Goal: Task Accomplishment & Management: Complete application form

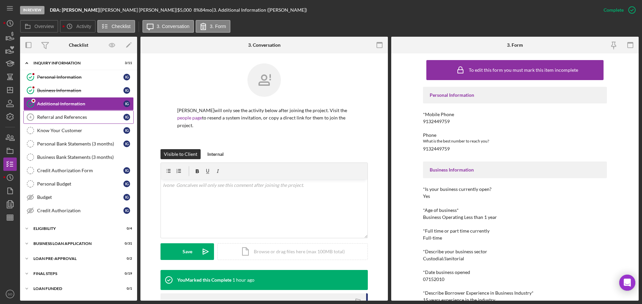
drag, startPoint x: 55, startPoint y: 119, endPoint x: 67, endPoint y: 125, distance: 13.2
click at [55, 119] on div "Referral and References" at bounding box center [80, 117] width 86 height 5
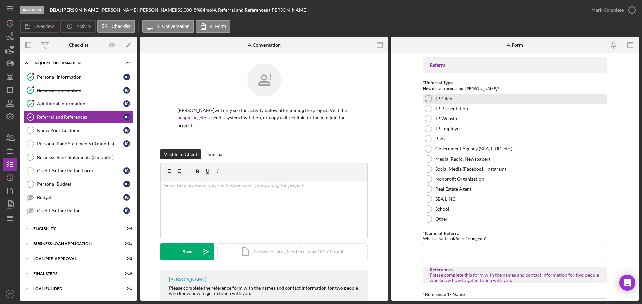
click at [426, 96] on div at bounding box center [427, 98] width 7 height 7
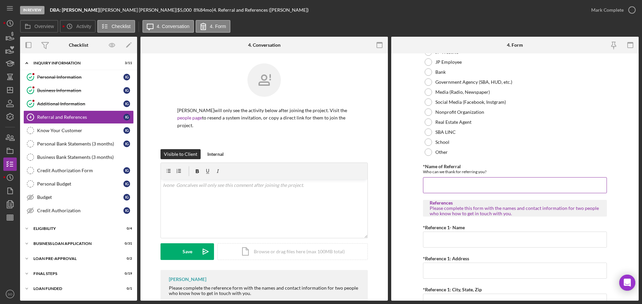
click at [481, 184] on input "*Name of Referral" at bounding box center [515, 185] width 184 height 16
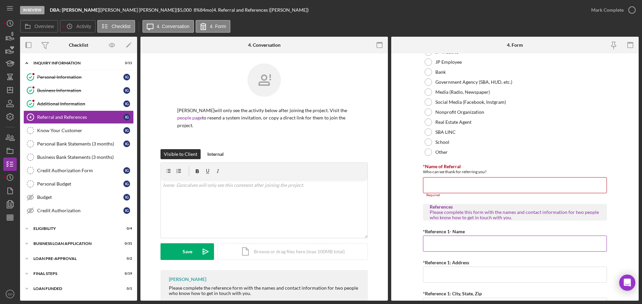
click at [445, 244] on input "*Reference 1- Name" at bounding box center [515, 244] width 184 height 16
paste input "Antonio Douglas"
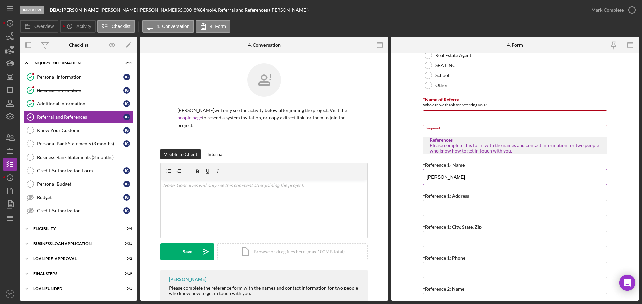
scroll to position [167, 0]
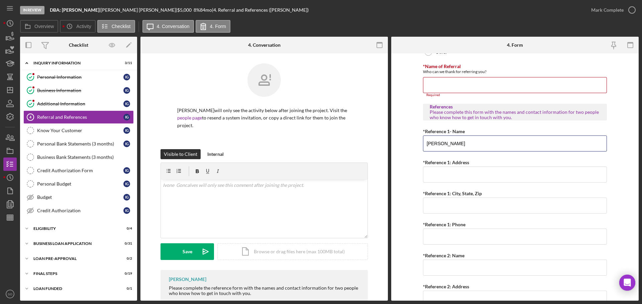
type input "Antonio Douglas"
click at [475, 233] on input "*Reference 1: Phone" at bounding box center [515, 237] width 184 height 16
paste input "(816) 560-6011"
type input "(816) 560-6011"
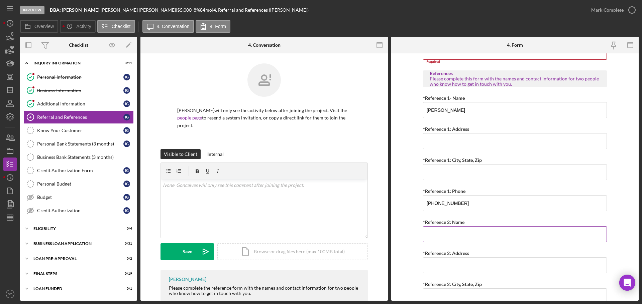
click at [455, 239] on input "*Reference 2: Name" at bounding box center [515, 235] width 184 height 16
paste input "Stanley Counts"
type input "Stanley Counts"
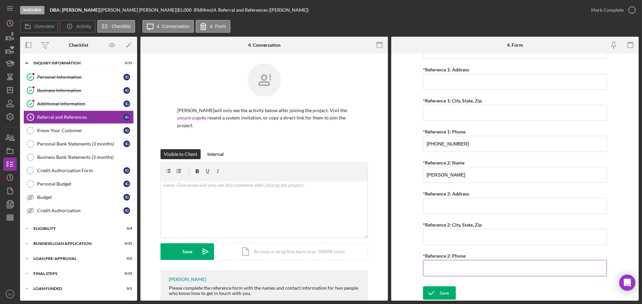
click at [465, 263] on input "*Reference 2: Phone" at bounding box center [515, 268] width 184 height 16
paste input "(816) 853-3789"
type input "(816) 853-3789"
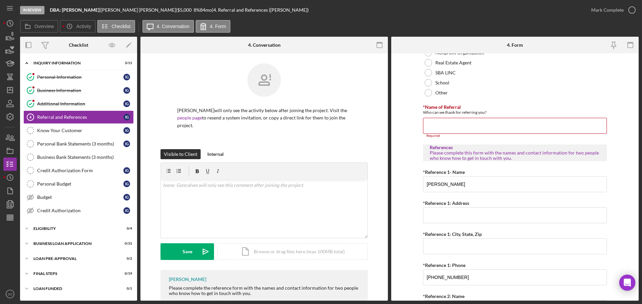
scroll to position [26, 0]
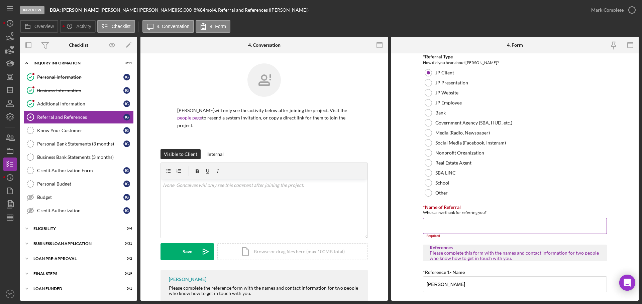
click at [434, 223] on div "*Name of Referral Who can we thank for referring you? Required" at bounding box center [515, 221] width 184 height 33
click at [435, 224] on input "*Name of Referral" at bounding box center [515, 226] width 184 height 16
paste input "816-853-3789"
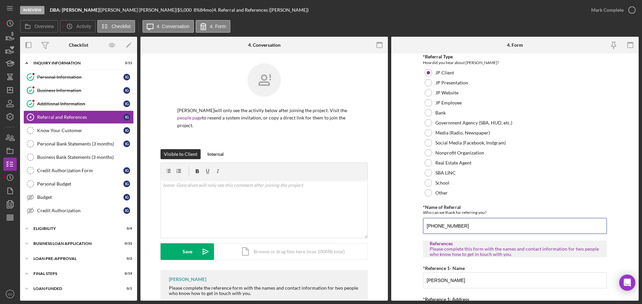
drag, startPoint x: 462, startPoint y: 226, endPoint x: 386, endPoint y: 226, distance: 76.5
click at [386, 226] on div "Overview Internal Workflow Stage In Review Icon/Dropdown Arrow Archive (can una…" at bounding box center [329, 169] width 618 height 264
paste input "Antonio Douglas"
type input "Antonio Douglas"
click at [405, 222] on form "Referral *Referral Type How did you hear about Justine PETERSEN? JP Client JP P…" at bounding box center [514, 177] width 247 height 248
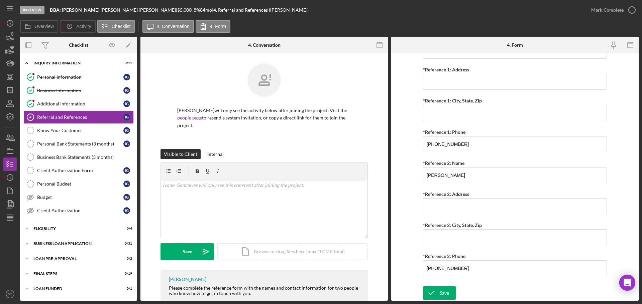
scroll to position [122, 0]
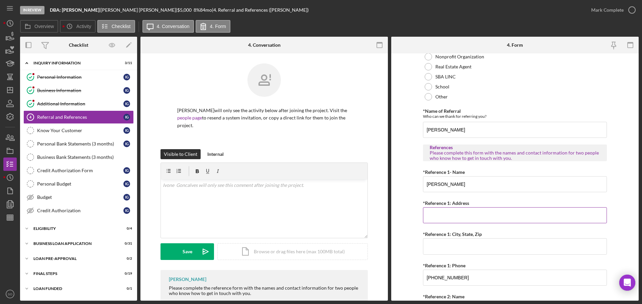
click at [466, 218] on input "*Reference 1: Address" at bounding box center [515, 216] width 184 height 16
paste input "2500 Kensington Ave"
type input "2500 Kensington Ave"
click at [511, 248] on input "*Reference 1: City, State, Zip" at bounding box center [515, 247] width 184 height 16
paste input "Kansas City, MO 64129"
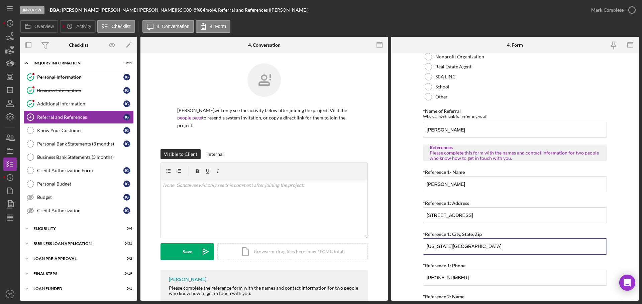
type input "Kansas City, MO 64129"
click at [409, 234] on form "Referral *Referral Type How did you hear about Justine PETERSEN? JP Client JP P…" at bounding box center [514, 177] width 247 height 248
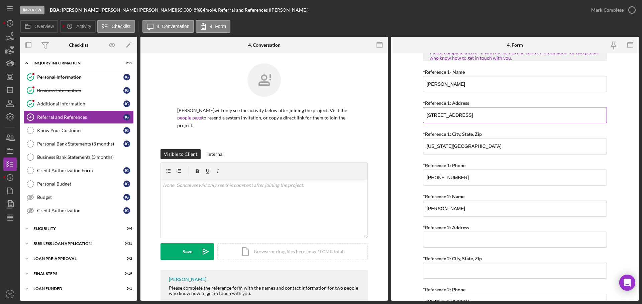
scroll to position [256, 0]
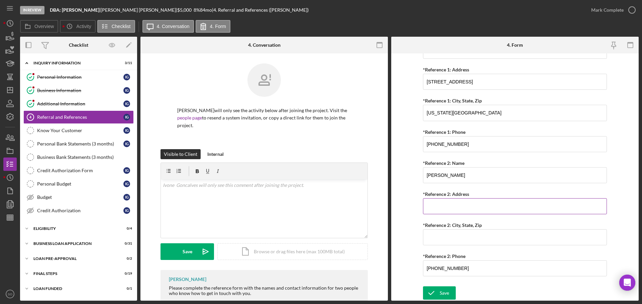
click at [463, 210] on input "*Reference 2: Address" at bounding box center [515, 207] width 184 height 16
paste input "1337 E 120th St"
type input "1337 E 120th St"
click at [469, 236] on input "*Reference 2: City, State, Zip" at bounding box center [515, 238] width 184 height 16
paste input "Olathe, KS 66061"
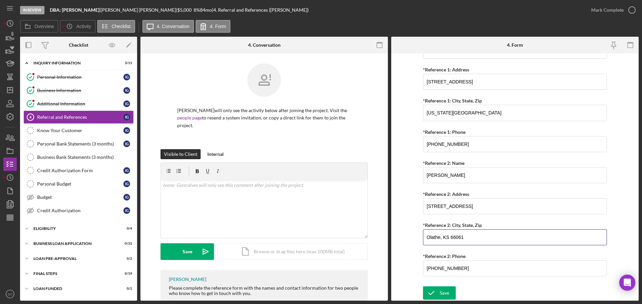
type input "Olathe, KS 66061"
click at [407, 230] on form "Referral *Referral Type How did you hear about Justine PETERSEN? JP Client JP P…" at bounding box center [514, 177] width 247 height 248
click at [440, 296] on div "Save" at bounding box center [443, 293] width 9 height 13
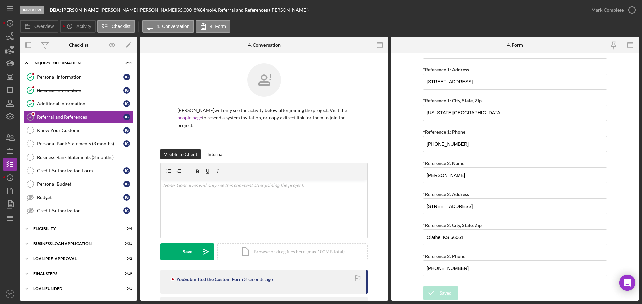
scroll to position [55, 0]
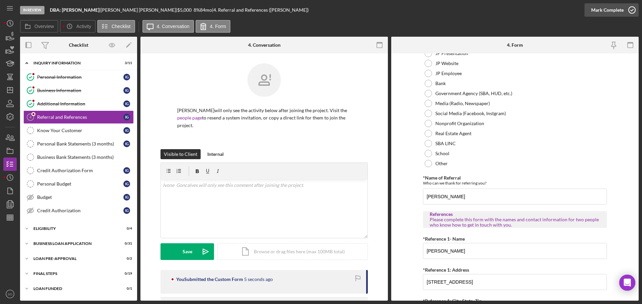
click at [607, 11] on div "Mark Complete" at bounding box center [607, 9] width 32 height 13
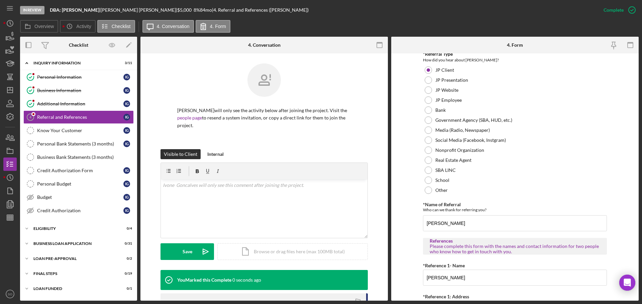
scroll to position [82, 0]
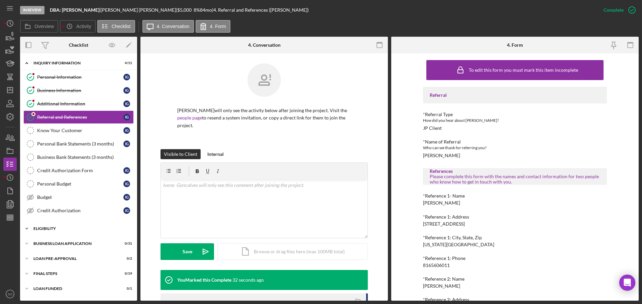
click at [53, 225] on div "Icon/Expander ELIGIBILITY 0 / 4" at bounding box center [78, 228] width 117 height 13
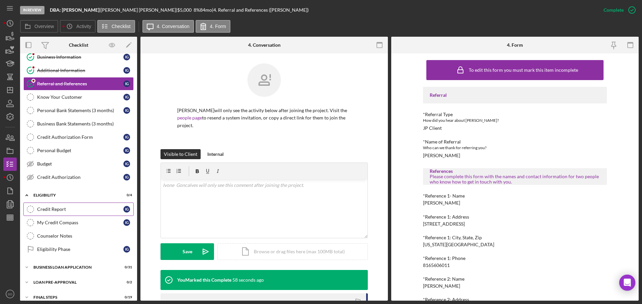
scroll to position [55, 0]
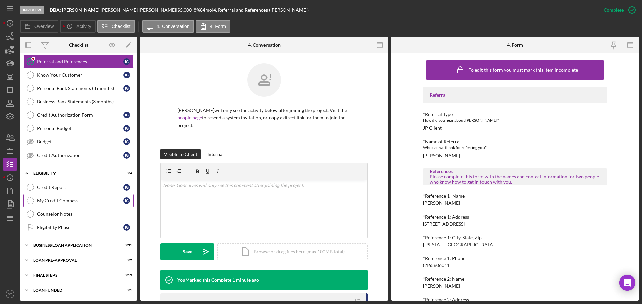
click at [76, 202] on div "My Credit Compass" at bounding box center [80, 200] width 86 height 5
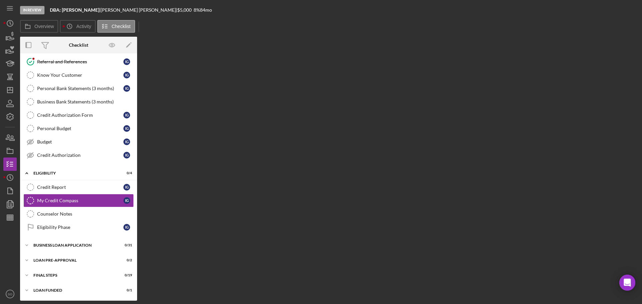
scroll to position [55, 0]
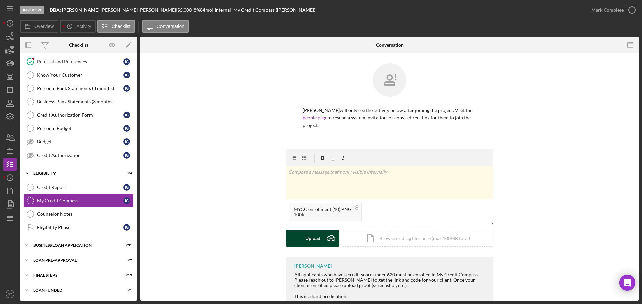
click at [310, 243] on div "Upload" at bounding box center [312, 238] width 15 height 17
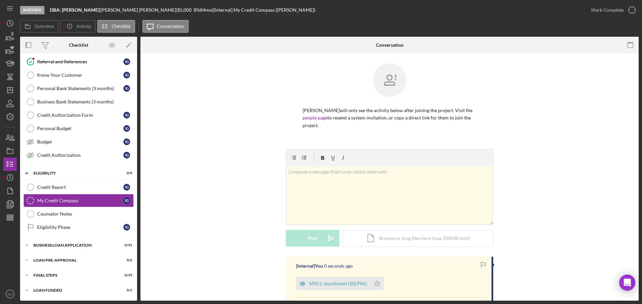
scroll to position [67, 0]
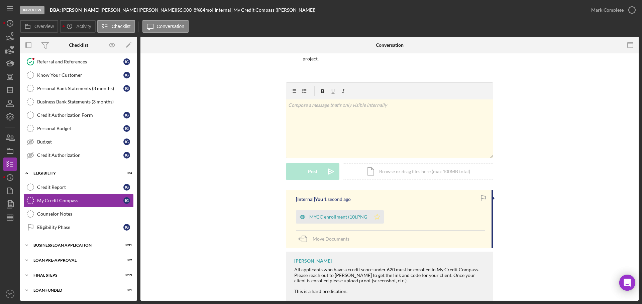
click at [374, 219] on icon "Icon/Star" at bounding box center [376, 217] width 13 height 13
click at [598, 8] on div "Mark Complete" at bounding box center [607, 9] width 32 height 13
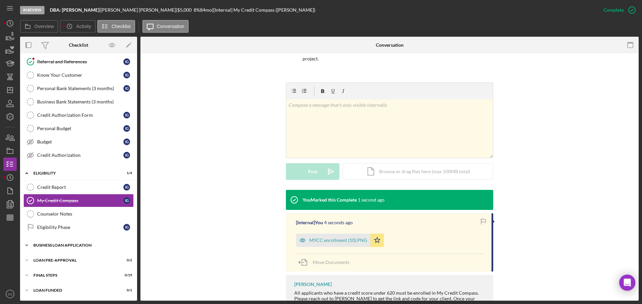
click at [84, 243] on div "Icon/Expander BUSINESS LOAN APPLICATION 0 / 31" at bounding box center [78, 245] width 117 height 13
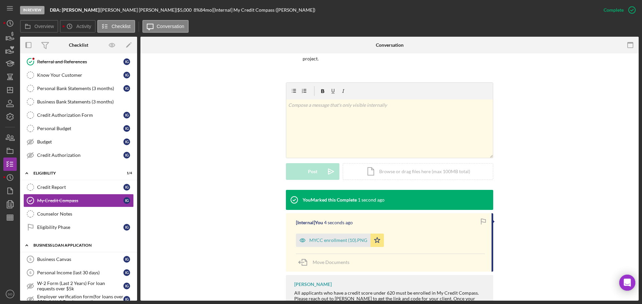
scroll to position [156, 0]
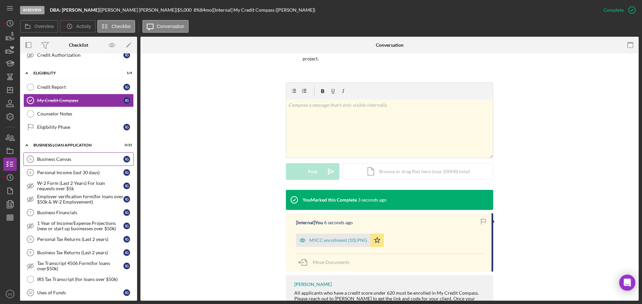
click at [67, 164] on link "Business Canvas 5 Business Canvas I G" at bounding box center [78, 159] width 110 height 13
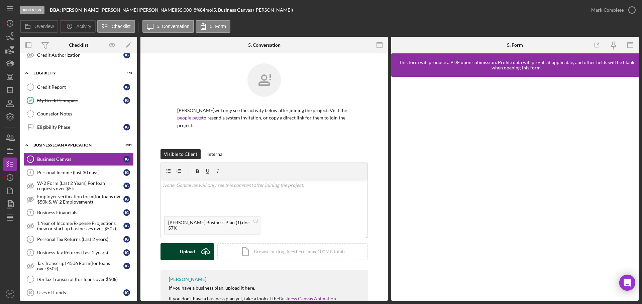
click at [187, 255] on div "Upload" at bounding box center [187, 252] width 15 height 17
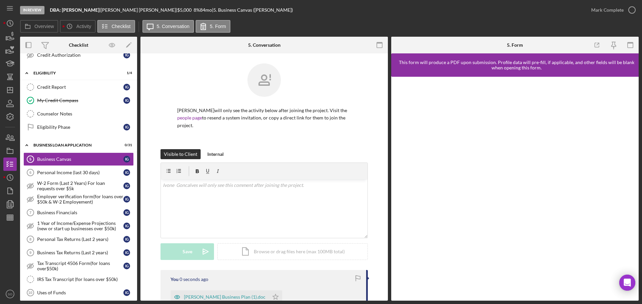
scroll to position [67, 0]
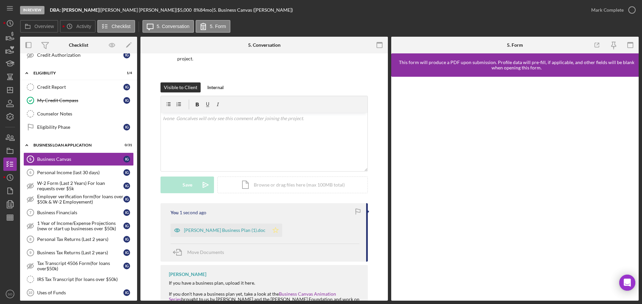
click at [269, 232] on icon "Icon/Star" at bounding box center [275, 230] width 13 height 13
click at [601, 8] on div "Mark Complete" at bounding box center [607, 9] width 32 height 13
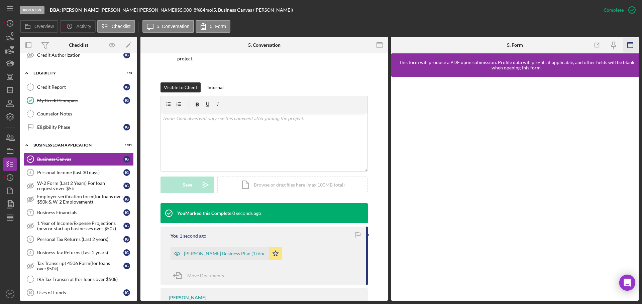
click at [627, 44] on rect "button" at bounding box center [629, 44] width 5 height 5
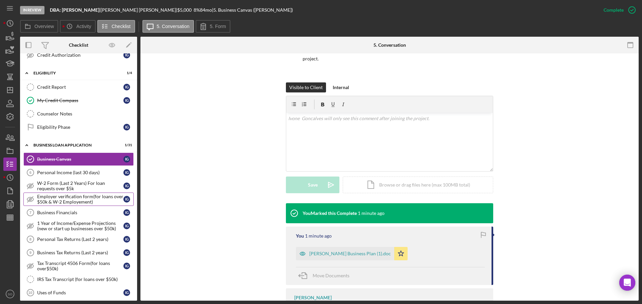
scroll to position [223, 0]
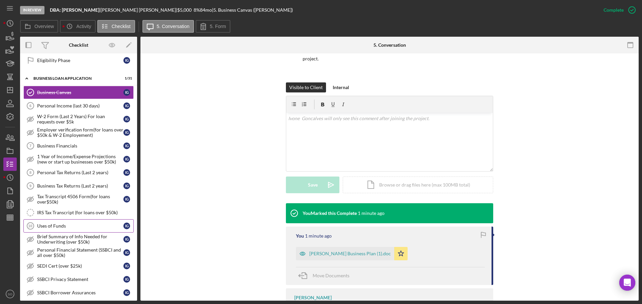
click at [62, 229] on link "Uses of Funds 10 Uses of Funds I G" at bounding box center [78, 226] width 110 height 13
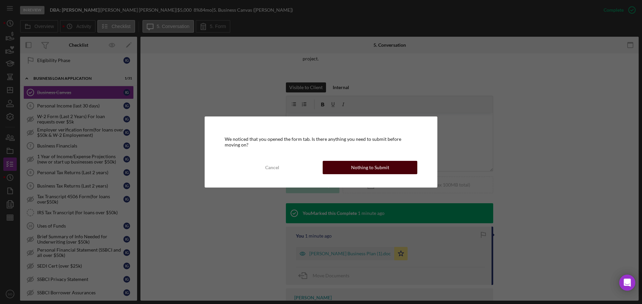
click at [369, 169] on div "Nothing to Submit" at bounding box center [370, 167] width 38 height 13
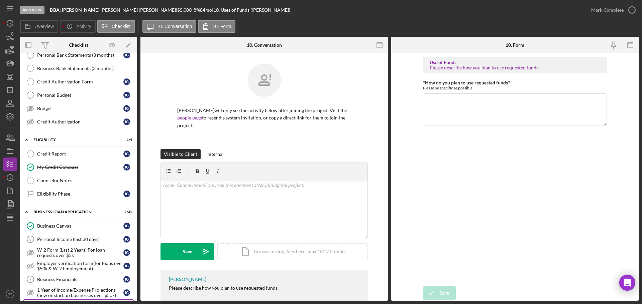
scroll to position [223, 0]
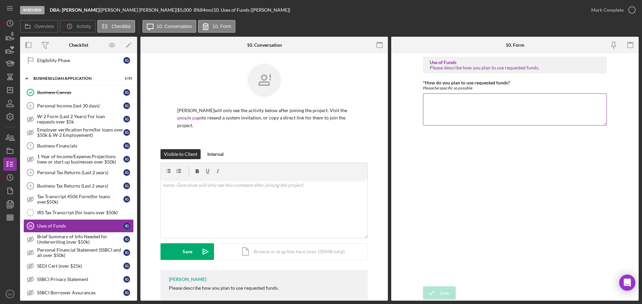
click at [457, 104] on textarea "*How do you plan to use requested funds?" at bounding box center [515, 110] width 184 height 32
type textarea "Funds will be used to pay for repairs on work vehicle."
click at [443, 298] on div "Save" at bounding box center [443, 293] width 9 height 13
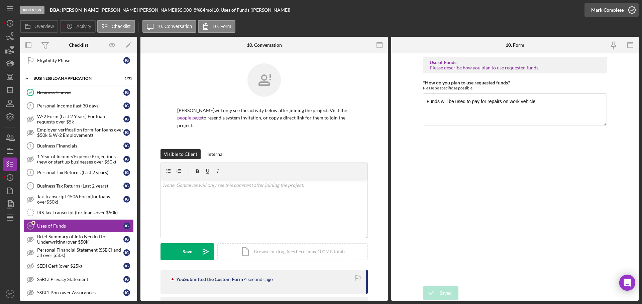
click at [589, 12] on button "Mark Complete" at bounding box center [611, 9] width 54 height 13
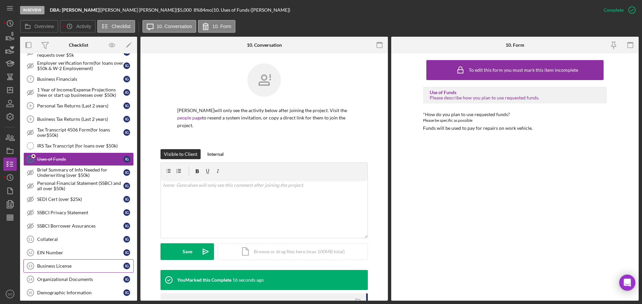
scroll to position [323, 0]
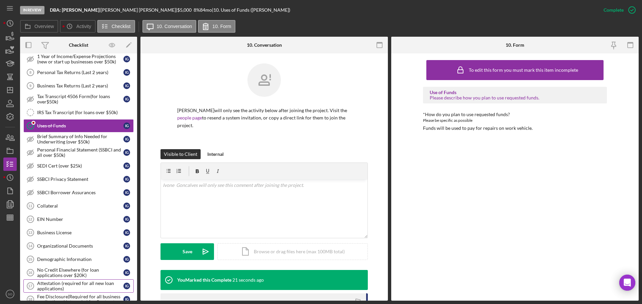
click at [73, 281] on div "Business Canvas Business Canvas I G Personal Income (last 30 days) 6 Personal I…" at bounding box center [78, 195] width 117 height 418
click at [78, 283] on div "Attestation (required for all new loan applications)" at bounding box center [80, 286] width 86 height 11
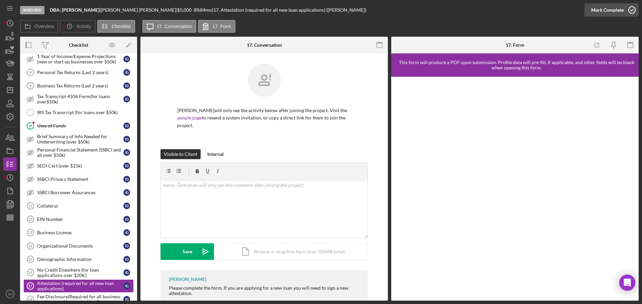
click at [610, 13] on div "Mark Complete" at bounding box center [607, 9] width 32 height 13
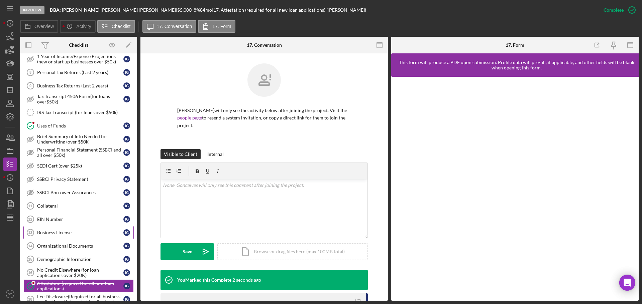
scroll to position [390, 0]
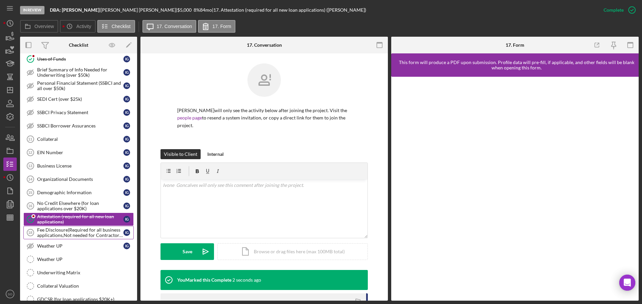
drag, startPoint x: 96, startPoint y: 231, endPoint x: 97, endPoint y: 234, distance: 3.7
click at [96, 231] on div "Fee Disclosure(Required for all business applications,Not needed for Contractor…" at bounding box center [80, 233] width 86 height 11
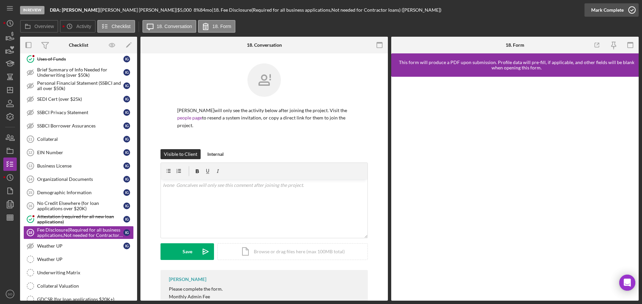
click at [591, 11] on button "Mark Complete" at bounding box center [611, 9] width 54 height 13
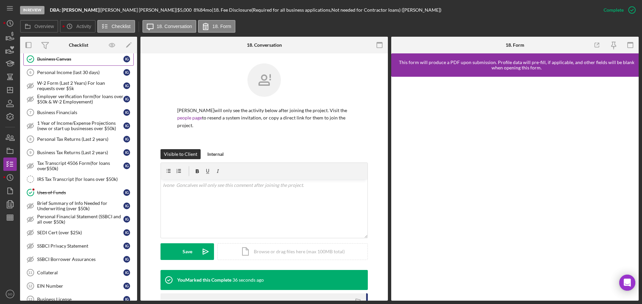
scroll to position [323, 0]
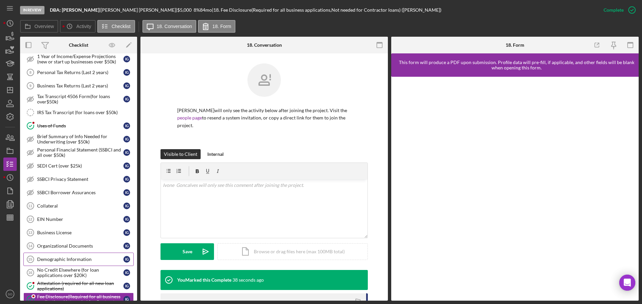
drag, startPoint x: 73, startPoint y: 257, endPoint x: 94, endPoint y: 263, distance: 21.6
click at [73, 257] on div "Demographic Information" at bounding box center [80, 259] width 86 height 5
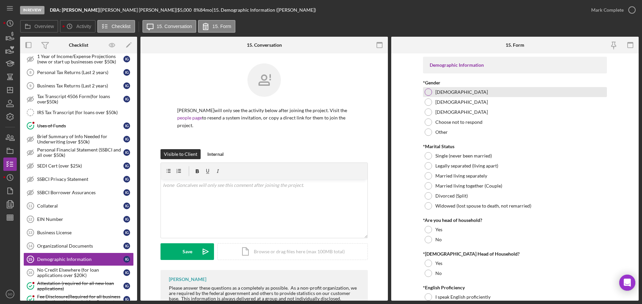
click at [427, 93] on div at bounding box center [427, 92] width 7 height 7
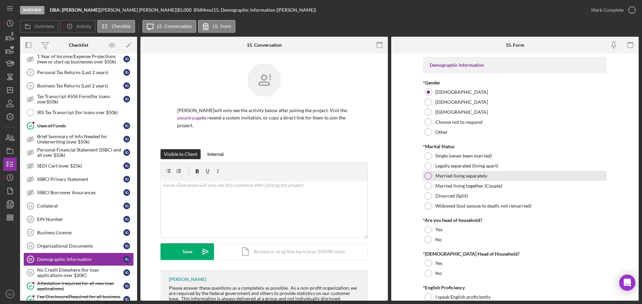
scroll to position [33, 0]
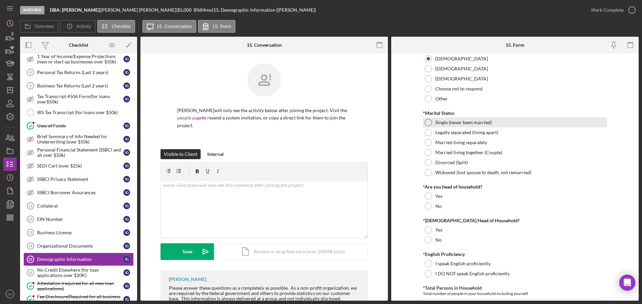
click at [429, 123] on div at bounding box center [427, 122] width 7 height 7
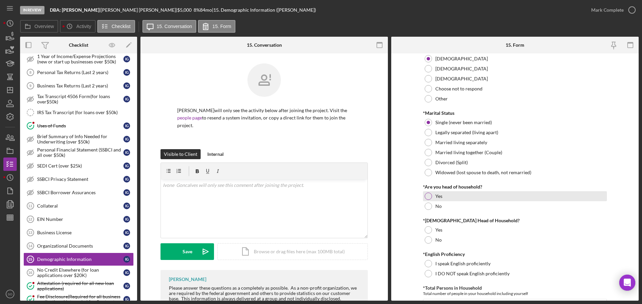
click at [429, 195] on div at bounding box center [427, 196] width 7 height 7
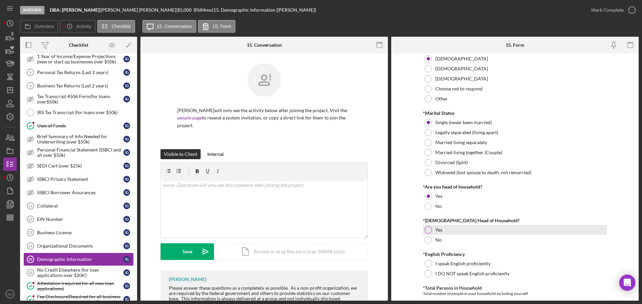
click at [428, 227] on div at bounding box center [427, 230] width 7 height 7
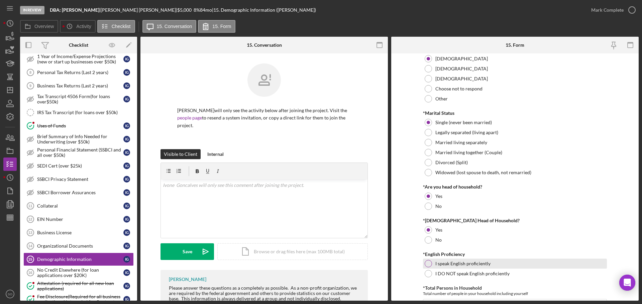
click at [429, 263] on div at bounding box center [427, 263] width 7 height 7
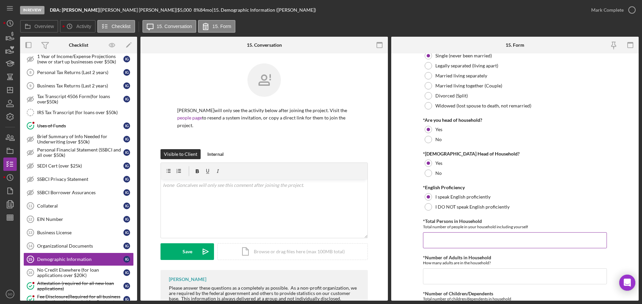
scroll to position [134, 0]
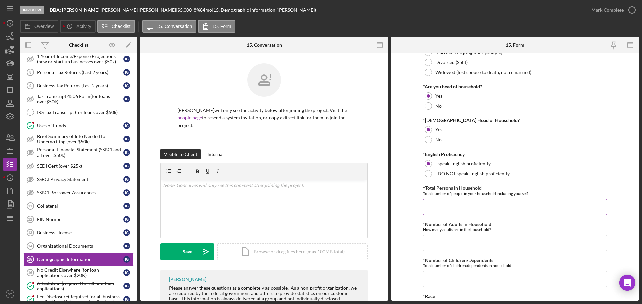
click at [468, 202] on input "*Total Persons in Household" at bounding box center [515, 207] width 184 height 16
type input "2"
click at [451, 242] on input "*Number of Adults in Household" at bounding box center [515, 243] width 184 height 16
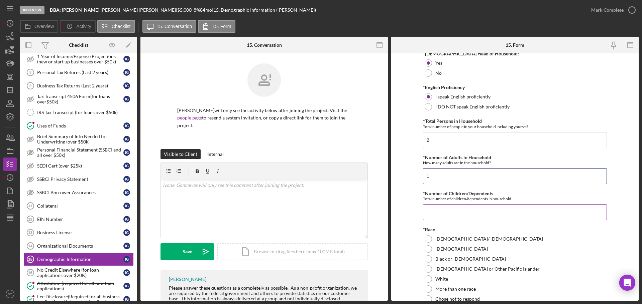
type input "1"
click at [439, 217] on input "*Number of Children/Dependents" at bounding box center [515, 213] width 184 height 16
type input "1"
click at [414, 238] on form "Demographic Information *Gender Female Male Nonbinary Choose not to respond Oth…" at bounding box center [514, 177] width 247 height 248
click at [428, 260] on div at bounding box center [427, 259] width 7 height 7
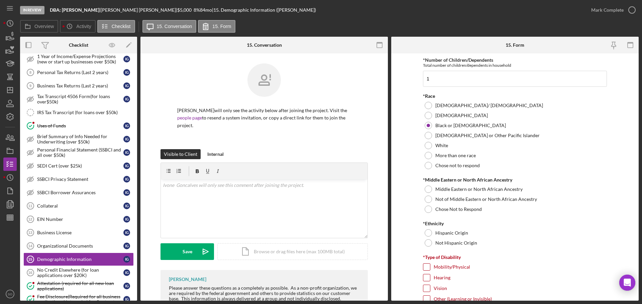
scroll to position [368, 0]
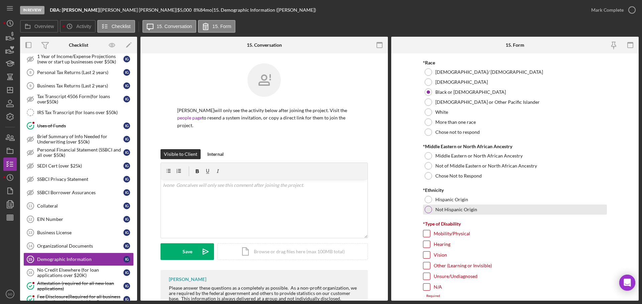
click at [425, 211] on div at bounding box center [427, 209] width 7 height 7
click at [423, 287] on input "N/A" at bounding box center [426, 287] width 7 height 7
checkbox input "true"
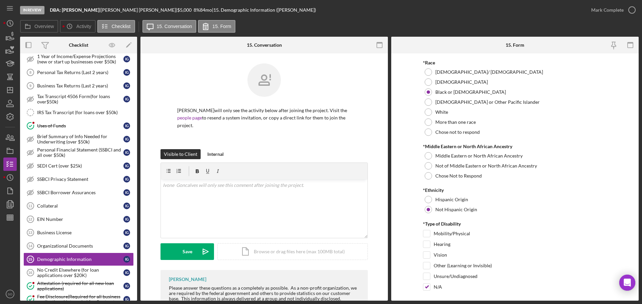
scroll to position [468, 0]
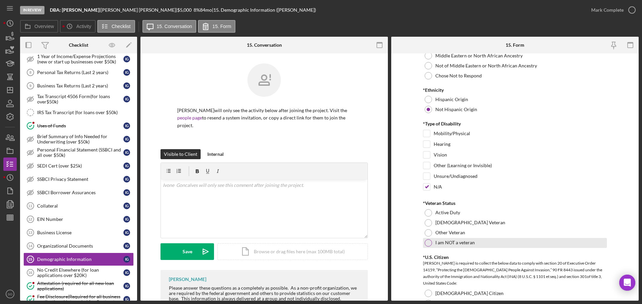
click at [425, 240] on div at bounding box center [427, 243] width 7 height 7
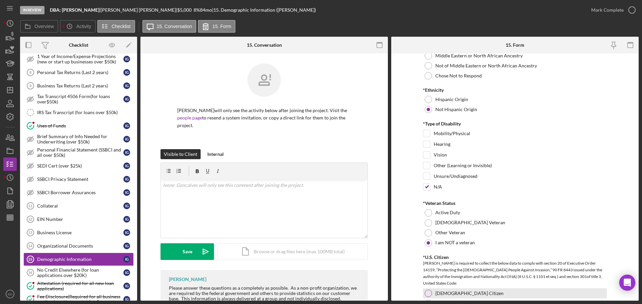
click at [426, 296] on div at bounding box center [427, 293] width 7 height 7
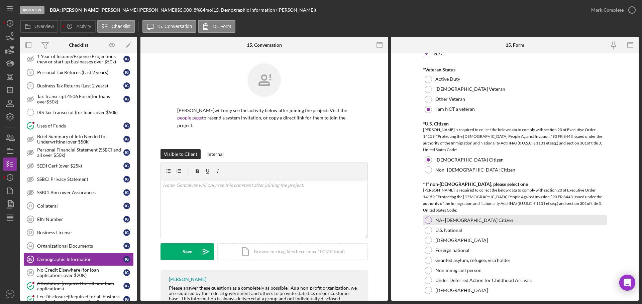
click at [426, 222] on div at bounding box center [427, 220] width 7 height 7
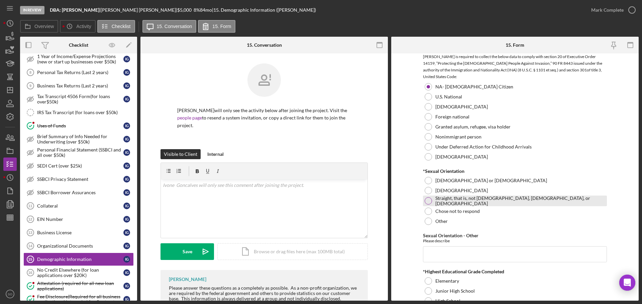
click at [425, 202] on div at bounding box center [427, 201] width 7 height 7
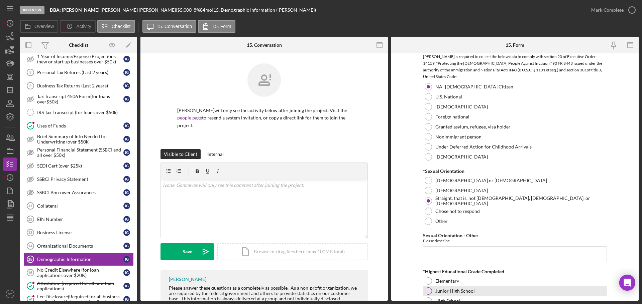
scroll to position [769, 0]
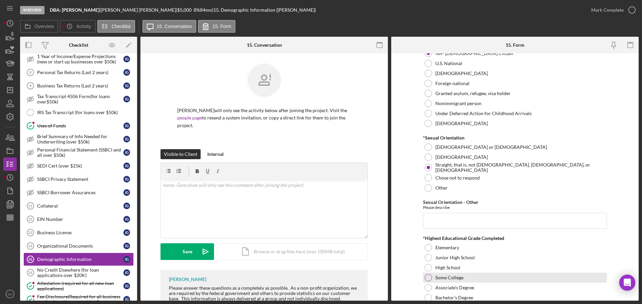
click at [428, 276] on div at bounding box center [427, 277] width 7 height 7
click at [407, 265] on form "Demographic Information *Gender Female Male Nonbinary Choose not to respond Oth…" at bounding box center [514, 177] width 247 height 248
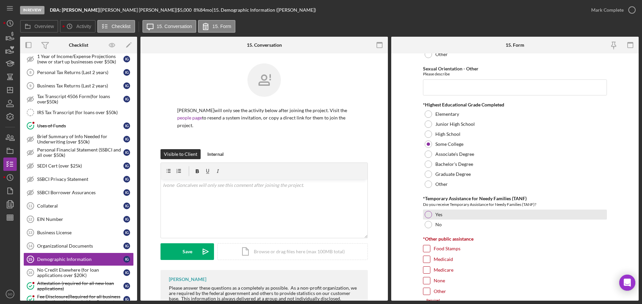
click at [429, 216] on div at bounding box center [427, 214] width 7 height 7
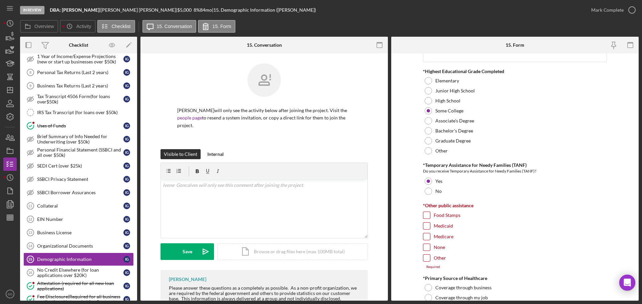
click at [423, 245] on input "None" at bounding box center [426, 247] width 7 height 7
checkbox input "true"
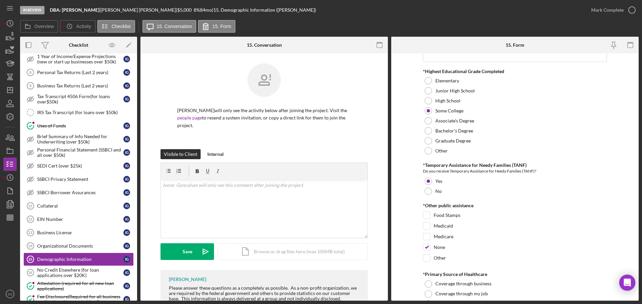
scroll to position [1003, 0]
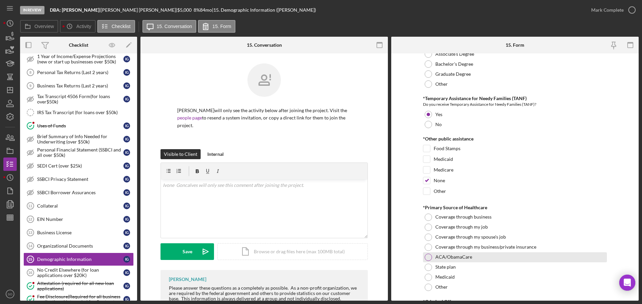
click at [426, 257] on div at bounding box center [427, 257] width 7 height 7
click at [414, 258] on form "Demographic Information *Gender Female Male Nonbinary Choose not to respond Oth…" at bounding box center [514, 177] width 247 height 248
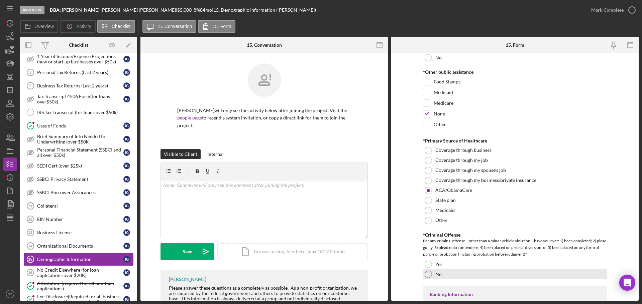
click at [426, 276] on div at bounding box center [427, 274] width 7 height 7
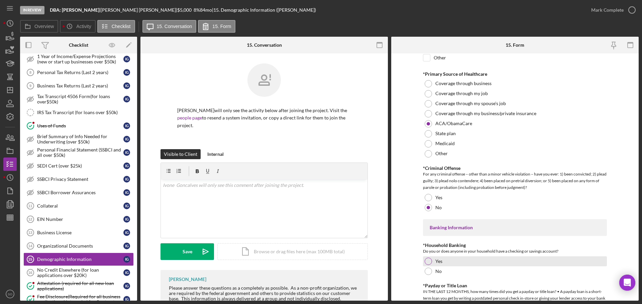
click at [424, 265] on div "Yes" at bounding box center [515, 262] width 184 height 10
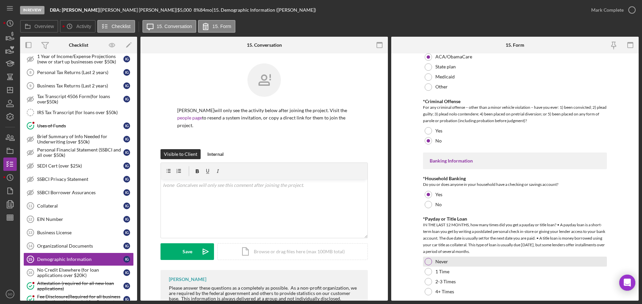
click at [430, 263] on div at bounding box center [427, 261] width 7 height 7
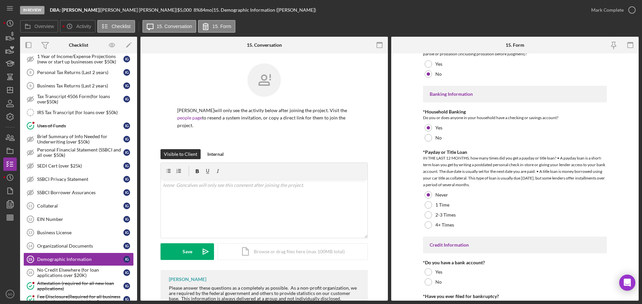
scroll to position [1303, 0]
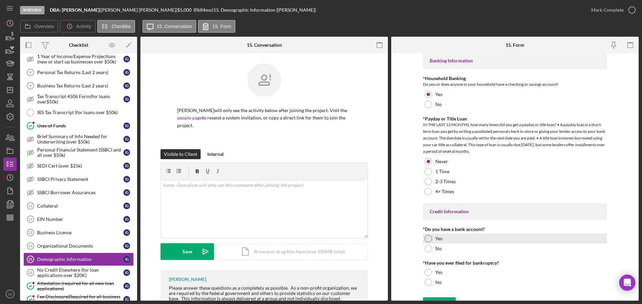
click at [428, 241] on div at bounding box center [427, 238] width 7 height 7
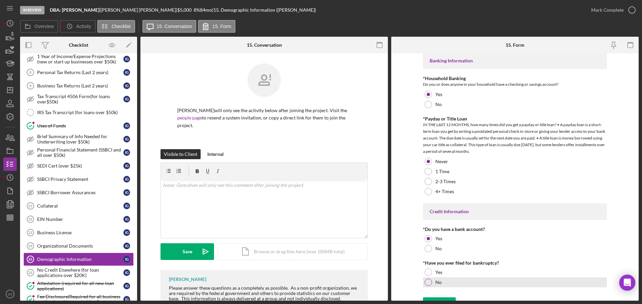
click at [429, 286] on div "No" at bounding box center [515, 283] width 184 height 10
click at [414, 276] on form "Demographic Information *Gender Female Male Nonbinary Choose not to respond Oth…" at bounding box center [514, 177] width 247 height 248
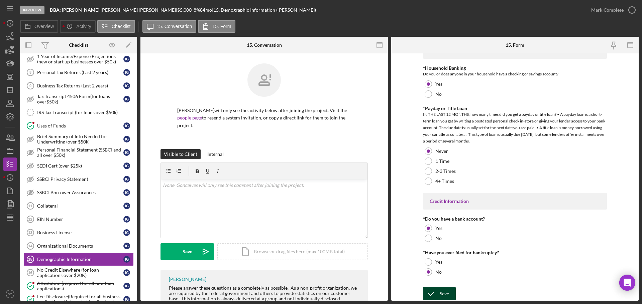
click at [437, 291] on icon "submit" at bounding box center [431, 294] width 17 height 17
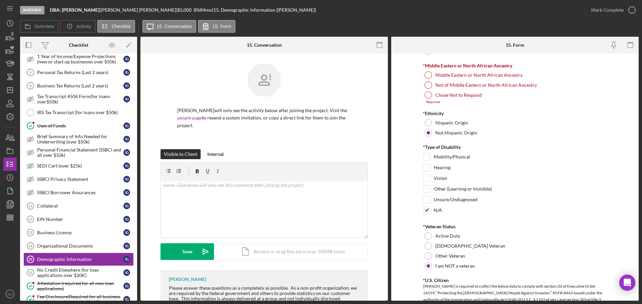
scroll to position [348, 0]
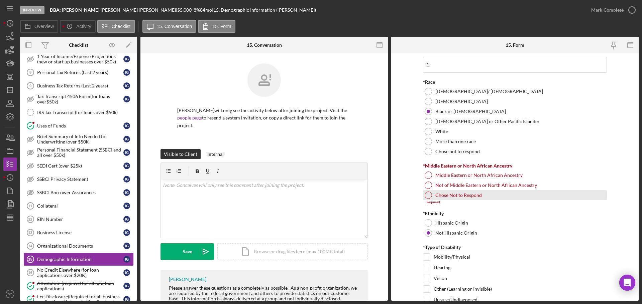
click at [425, 185] on div at bounding box center [427, 185] width 7 height 7
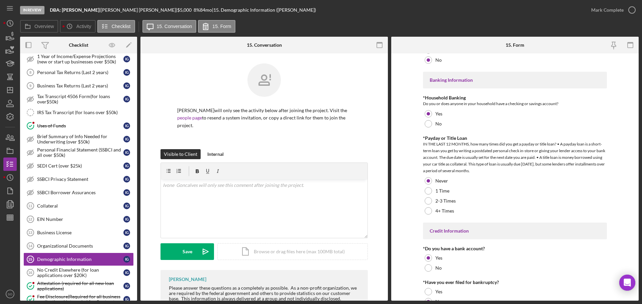
scroll to position [1314, 0]
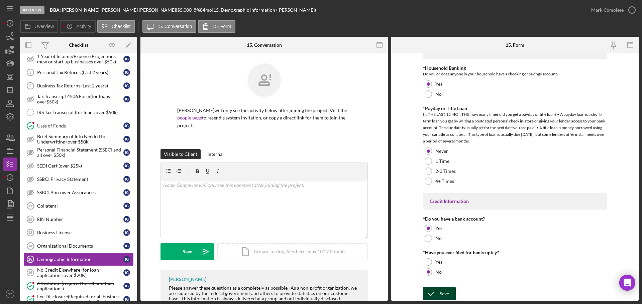
click at [439, 293] on div "Save" at bounding box center [443, 293] width 9 height 13
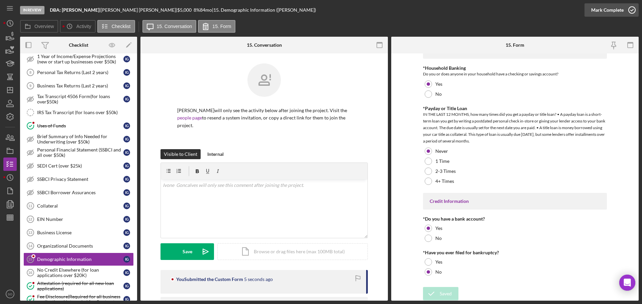
click at [595, 9] on div "Mark Complete" at bounding box center [607, 9] width 32 height 13
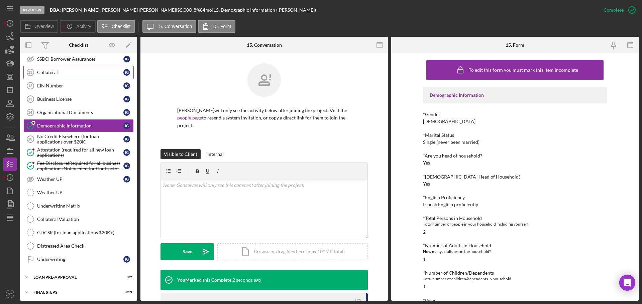
scroll to position [474, 0]
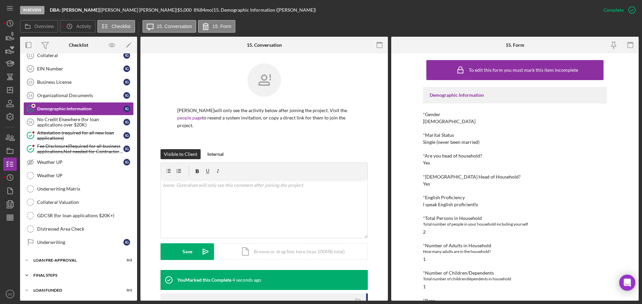
click at [64, 275] on div "FINAL STEPS" at bounding box center [80, 276] width 95 height 4
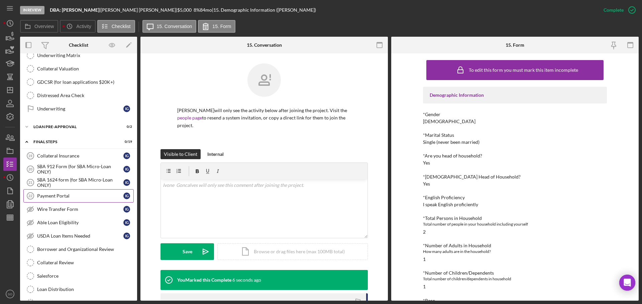
click at [54, 195] on div "Payment Portal" at bounding box center [80, 196] width 86 height 5
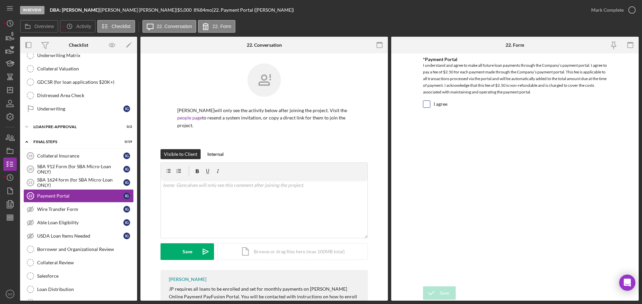
click at [425, 105] on input "I agree" at bounding box center [426, 104] width 7 height 7
checkbox input "true"
click at [442, 294] on div "Save" at bounding box center [443, 293] width 9 height 13
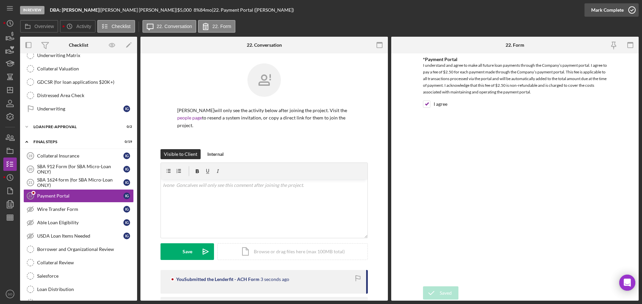
click at [595, 12] on div "Mark Complete" at bounding box center [607, 9] width 32 height 13
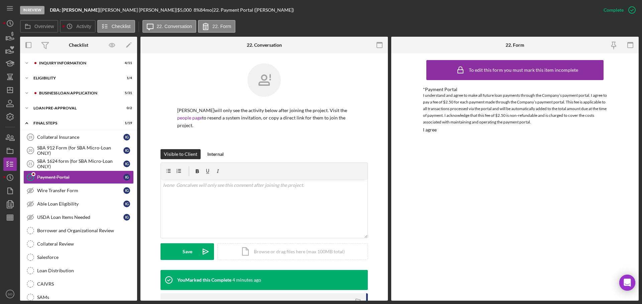
scroll to position [83, 0]
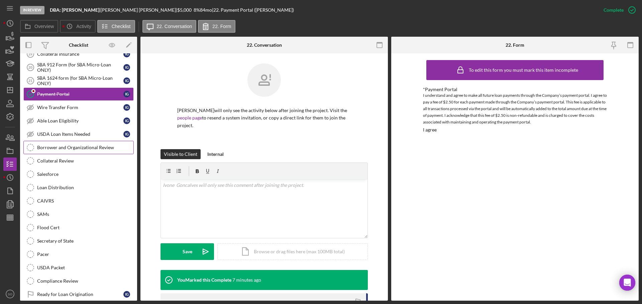
click at [83, 149] on div "Borrower and Organizational Review" at bounding box center [85, 147] width 96 height 5
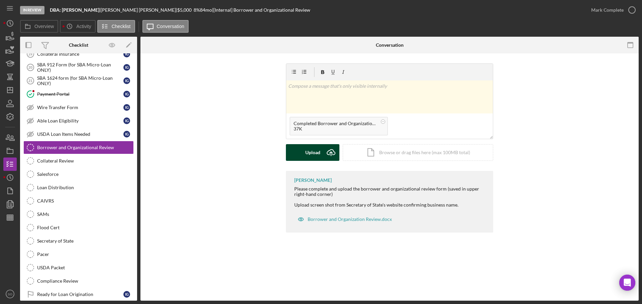
click at [300, 150] on button "Upload Icon/Upload" at bounding box center [312, 152] width 53 height 17
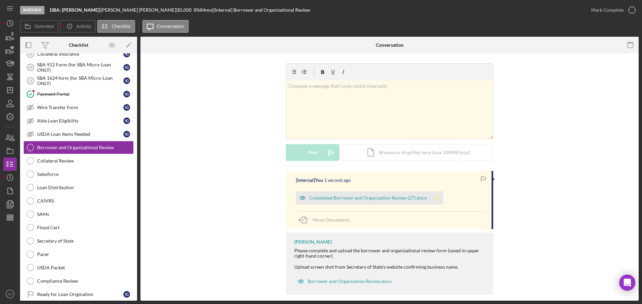
click at [435, 198] on polygon "button" at bounding box center [437, 197] width 6 height 5
click at [589, 11] on button "Mark Complete" at bounding box center [611, 9] width 54 height 13
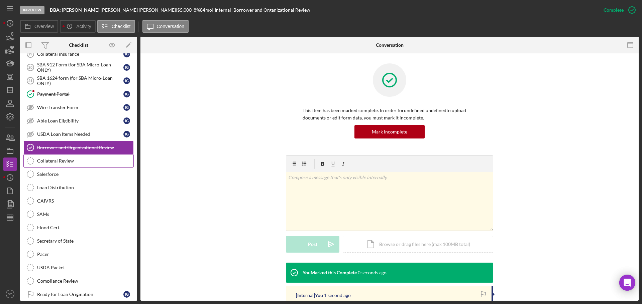
click at [52, 161] on div "Collateral Review" at bounding box center [85, 160] width 96 height 5
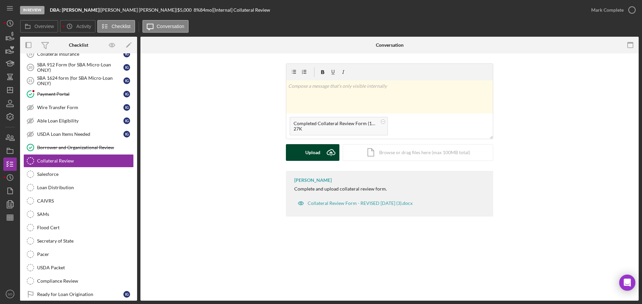
click at [309, 156] on div "Upload" at bounding box center [312, 152] width 15 height 17
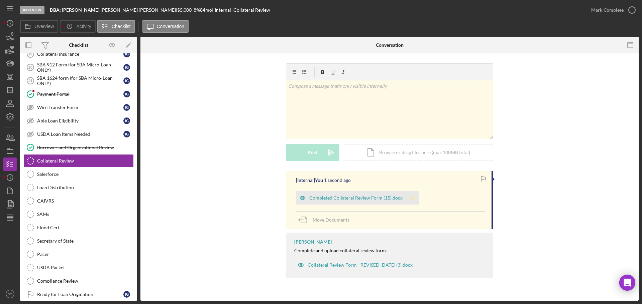
click at [412, 199] on polygon "button" at bounding box center [413, 197] width 6 height 5
click at [602, 16] on div "Mark Complete" at bounding box center [607, 9] width 32 height 13
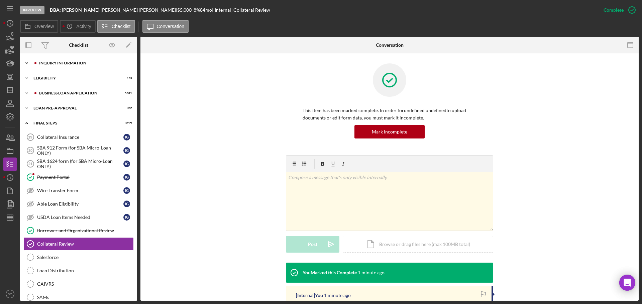
click at [79, 67] on div "Icon/Expander INQUIRY INFORMATION 4 / 11" at bounding box center [78, 62] width 117 height 13
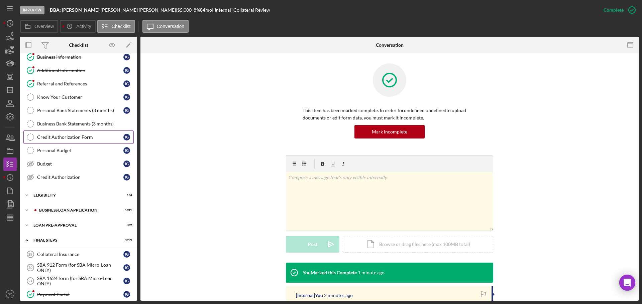
scroll to position [67, 0]
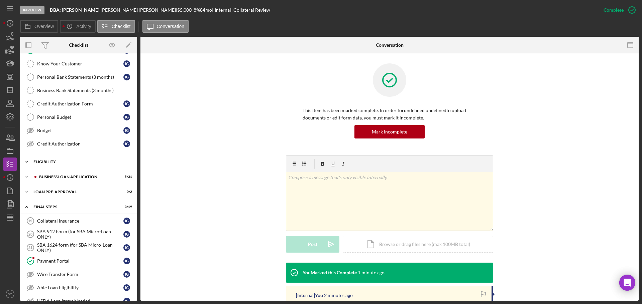
drag, startPoint x: 51, startPoint y: 162, endPoint x: 65, endPoint y: 167, distance: 14.6
click at [51, 163] on div "ELIGIBILITY" at bounding box center [80, 162] width 95 height 4
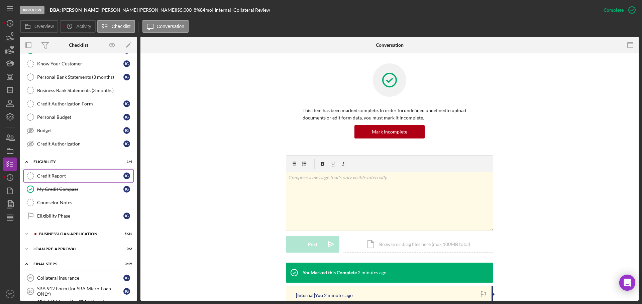
scroll to position [100, 0]
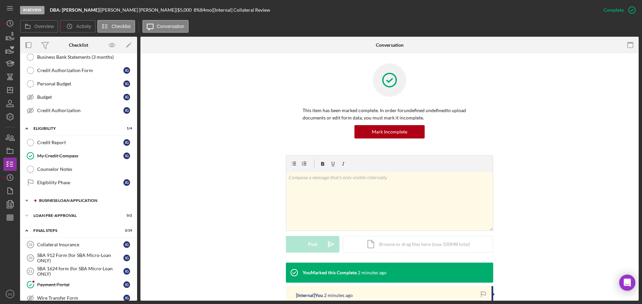
click at [78, 201] on div "BUSINESS LOAN APPLICATION" at bounding box center [84, 201] width 90 height 4
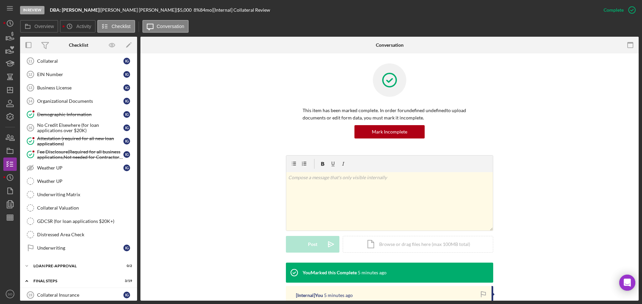
scroll to position [501, 0]
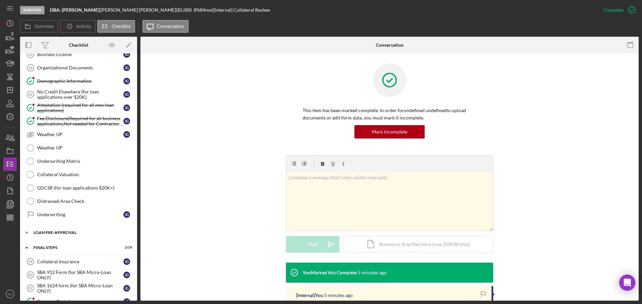
click at [80, 229] on div "Icon/Expander LOAN PRE-APPROVAL 0 / 2" at bounding box center [78, 232] width 117 height 13
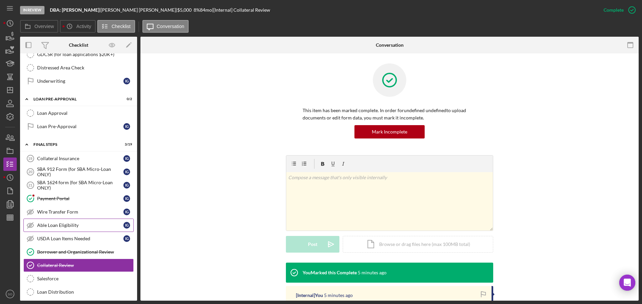
scroll to position [668, 0]
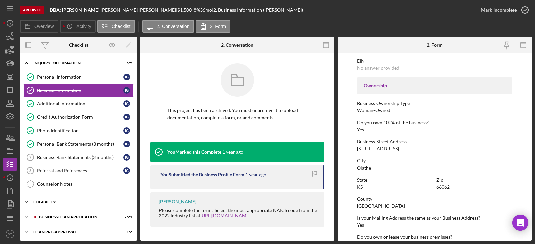
scroll to position [100, 0]
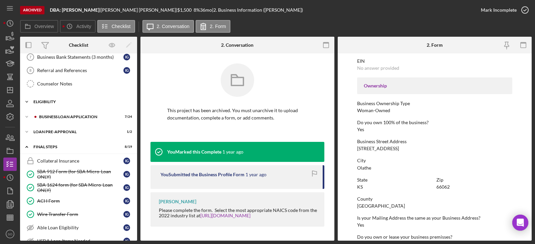
click at [47, 98] on div "Icon/Expander ELIGIBILITY 3 / 4" at bounding box center [78, 101] width 117 height 13
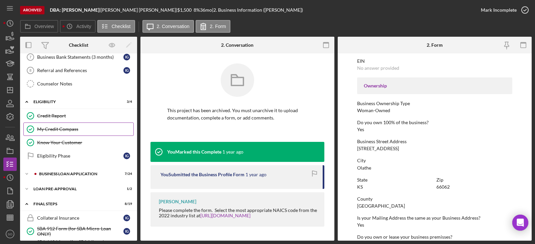
click at [59, 131] on div "My Credit Compass" at bounding box center [85, 129] width 96 height 5
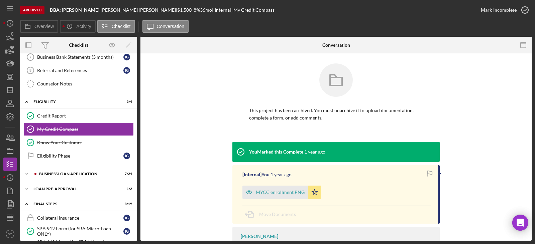
scroll to position [33, 0]
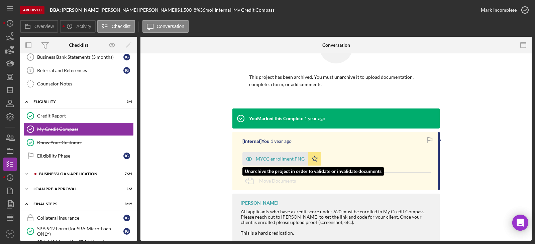
click at [282, 156] on div "MYCC enrollment.PNG" at bounding box center [275, 158] width 66 height 13
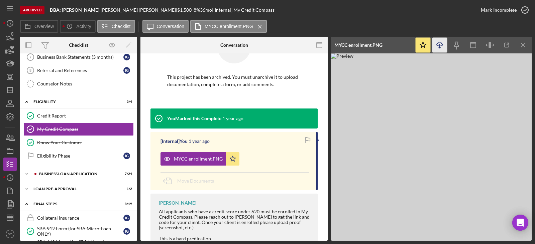
click at [441, 48] on icon "Icon/Download" at bounding box center [439, 45] width 15 height 15
click at [68, 178] on div "Icon/Expander BUSINESS LOAN APPLICATION 7 / 24" at bounding box center [78, 173] width 117 height 13
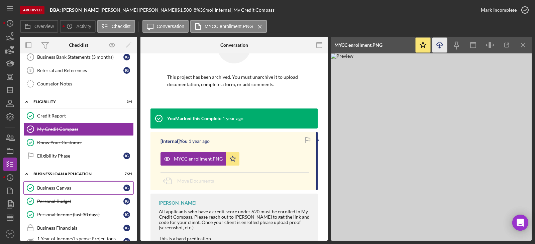
click at [68, 189] on div "Business Canvas" at bounding box center [80, 187] width 86 height 5
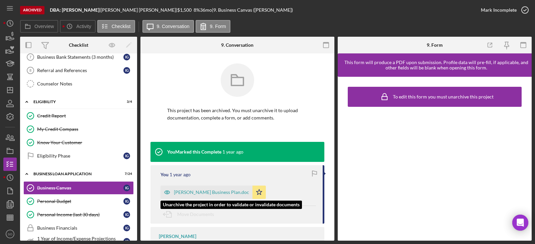
click at [223, 192] on div "[PERSON_NAME] Business Plan.doc" at bounding box center [211, 192] width 75 height 5
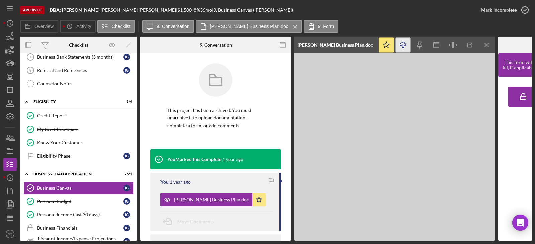
click at [405, 47] on icon "Icon/Download" at bounding box center [402, 45] width 15 height 15
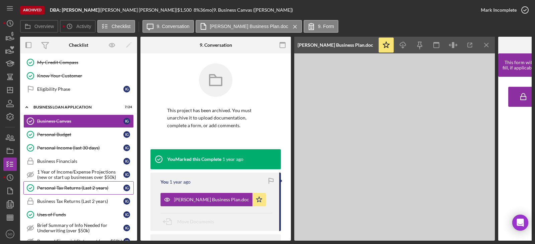
click at [81, 188] on div "Personal Tax Returns (Last 2 years)" at bounding box center [80, 187] width 86 height 5
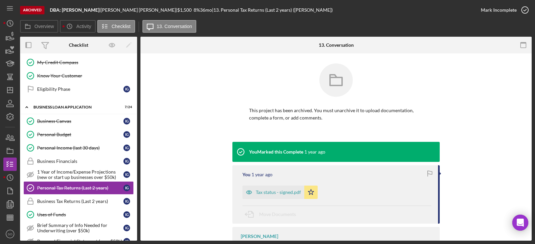
scroll to position [33, 0]
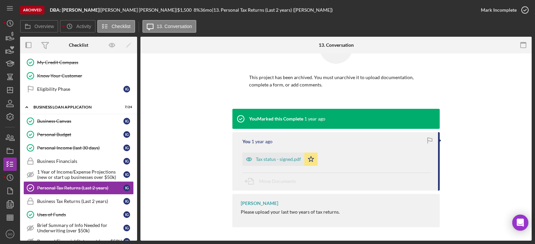
click at [210, 156] on div "You Marked this Complete [DATE] You [DATE] Tax status - signed.pdf Icon/Star Mo…" at bounding box center [335, 170] width 371 height 122
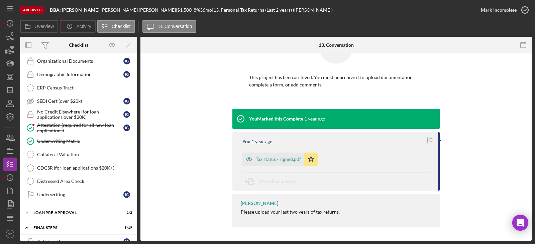
scroll to position [301, 0]
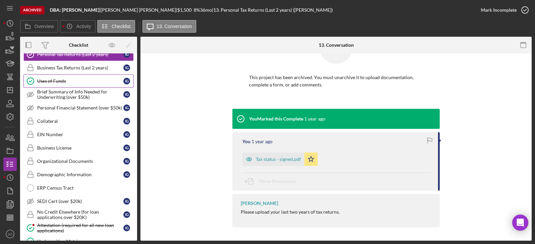
click at [65, 81] on div "Uses of Funds" at bounding box center [80, 81] width 86 height 5
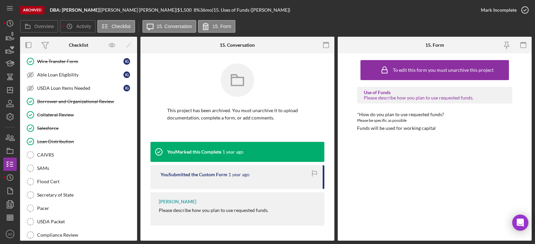
scroll to position [568, 0]
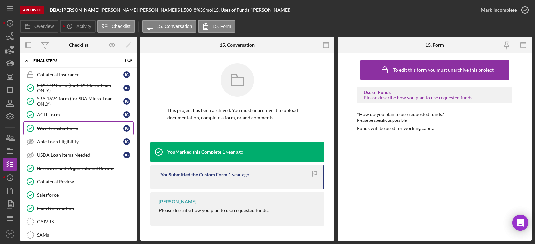
click at [70, 128] on div "Wire Transfer Form" at bounding box center [80, 128] width 86 height 5
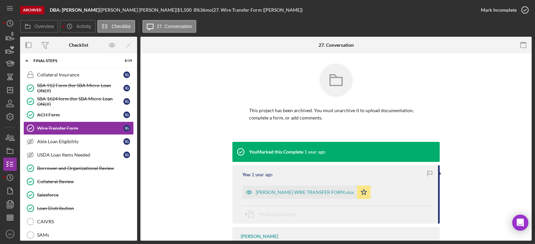
scroll to position [33, 0]
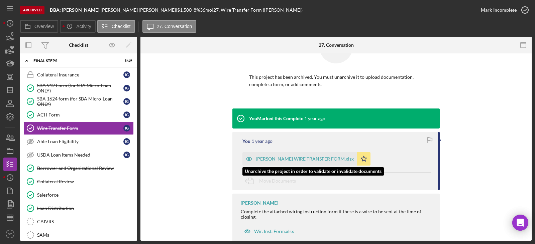
click at [302, 158] on div "[PERSON_NAME] WIRE TRANSFER FORM.xlsx" at bounding box center [305, 158] width 98 height 5
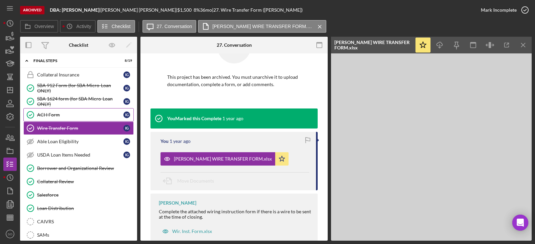
click at [49, 112] on div "ACH Form" at bounding box center [80, 114] width 86 height 5
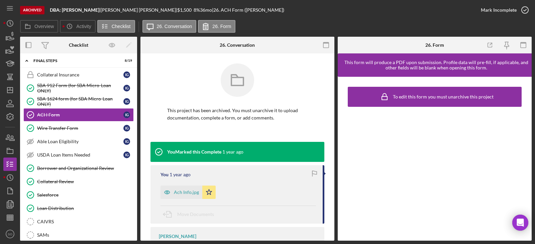
scroll to position [33, 0]
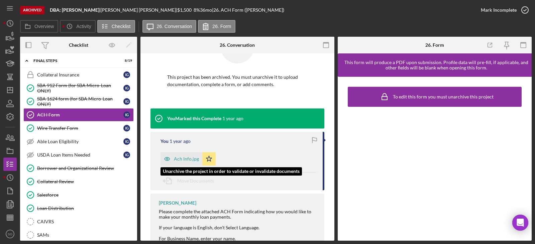
click at [186, 159] on div "Ach Info.jpg" at bounding box center [186, 158] width 25 height 5
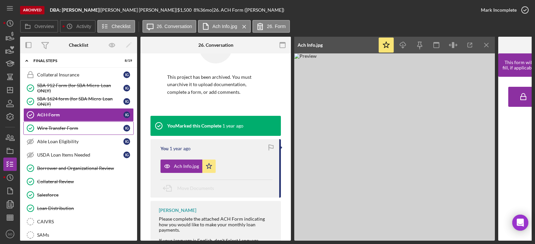
click at [73, 128] on div "Wire Transfer Form" at bounding box center [80, 128] width 86 height 5
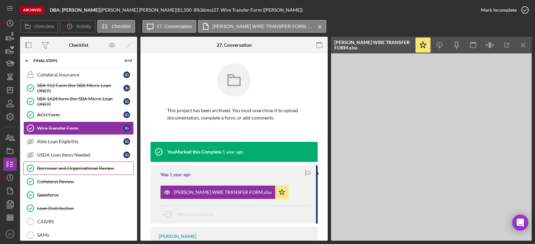
click at [88, 169] on div "Borrower and Organizational Review" at bounding box center [85, 168] width 96 height 5
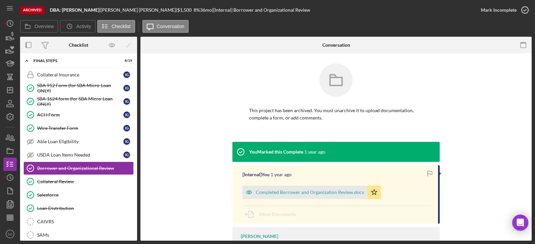
scroll to position [61, 0]
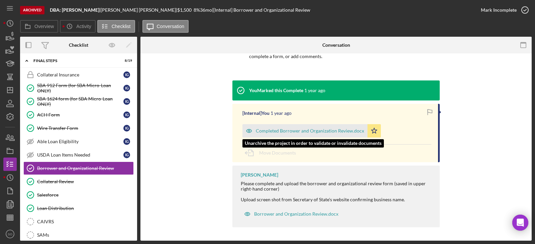
click at [322, 129] on div "Completed Borrower and Organization Review.docx" at bounding box center [310, 130] width 108 height 5
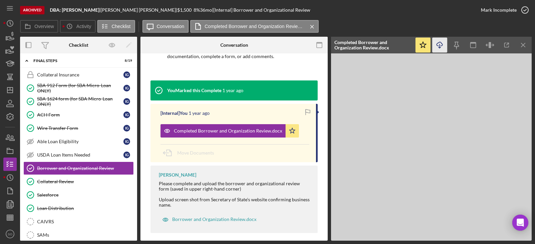
click at [436, 46] on icon "Icon/Download" at bounding box center [439, 45] width 15 height 15
click at [60, 185] on link "Collateral Review Collateral Review" at bounding box center [78, 181] width 110 height 13
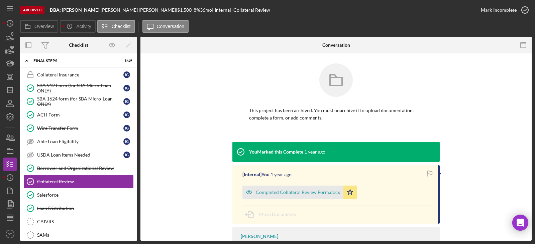
scroll to position [45, 0]
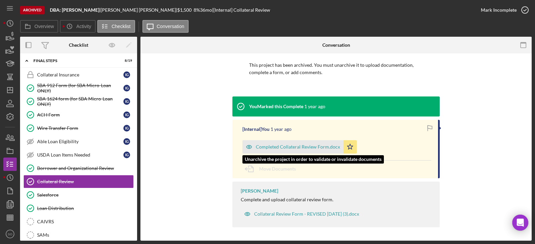
click at [326, 146] on div "Completed Collateral Review Form.docx" at bounding box center [298, 146] width 84 height 5
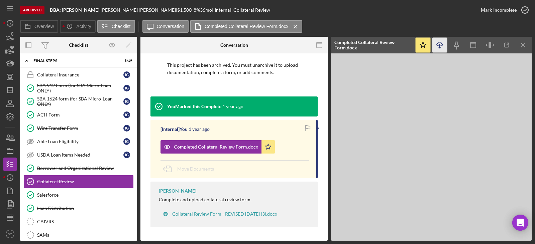
click at [437, 45] on icon "Icon/Download" at bounding box center [439, 45] width 15 height 15
click at [440, 47] on polyline "button" at bounding box center [439, 47] width 2 height 1
